Goal: Use online tool/utility: Utilize a website feature to perform a specific function

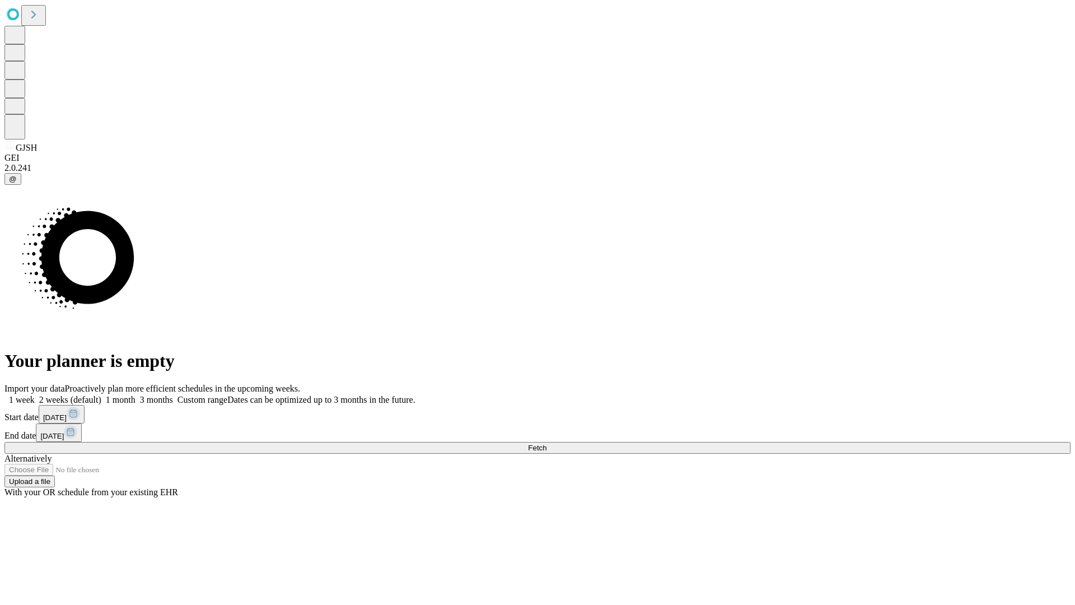
click at [547, 444] on span "Fetch" at bounding box center [537, 448] width 18 height 8
